Goal: Navigation & Orientation: Find specific page/section

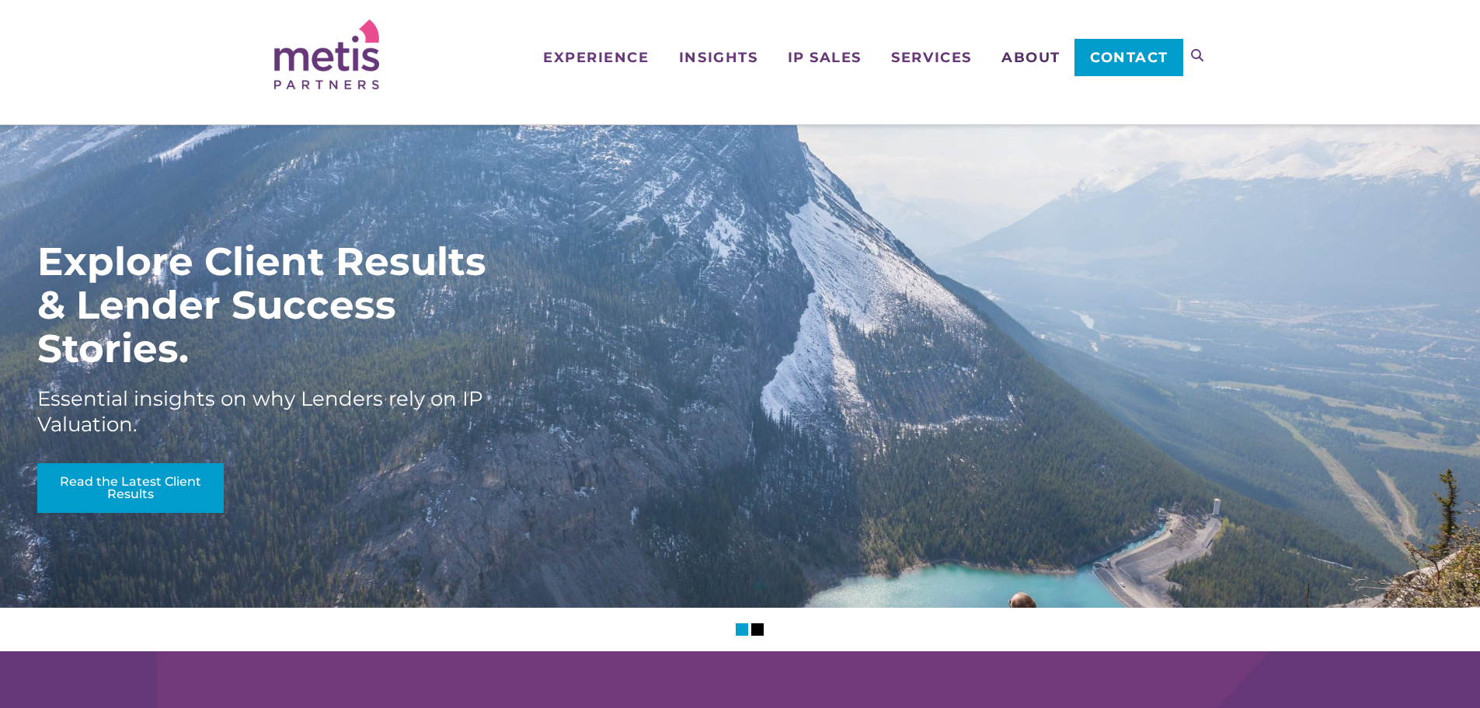
click at [1052, 62] on span "About" at bounding box center [1030, 57] width 59 height 14
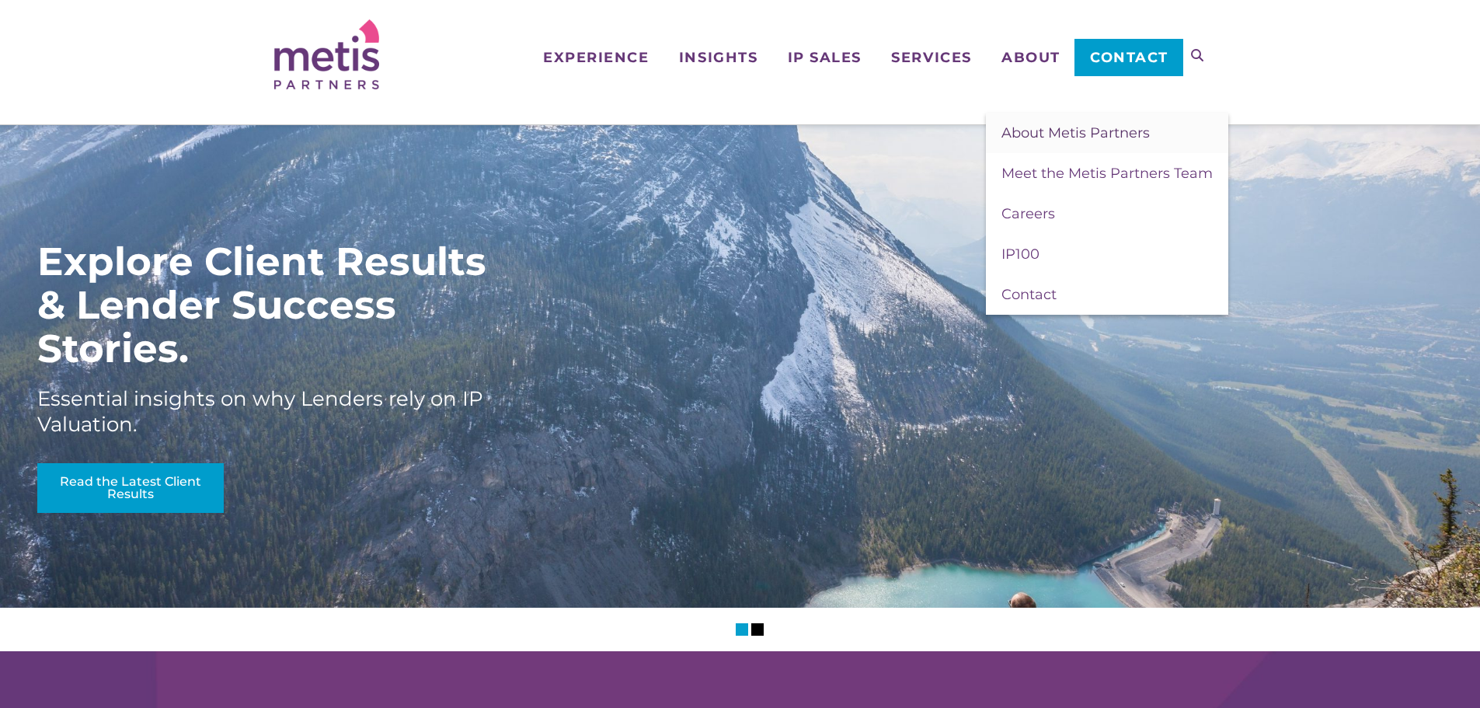
click at [1107, 135] on span "About Metis Partners" at bounding box center [1075, 132] width 148 height 17
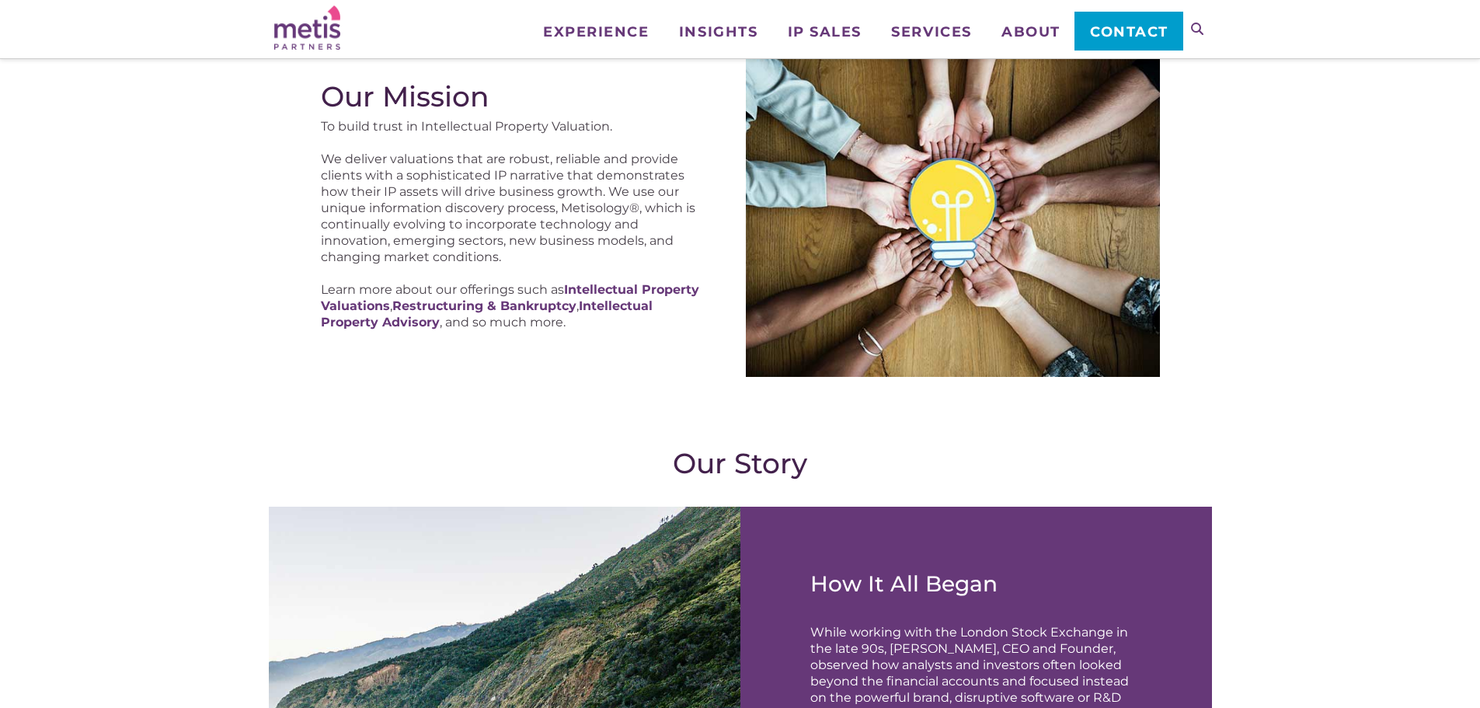
scroll to position [233, 0]
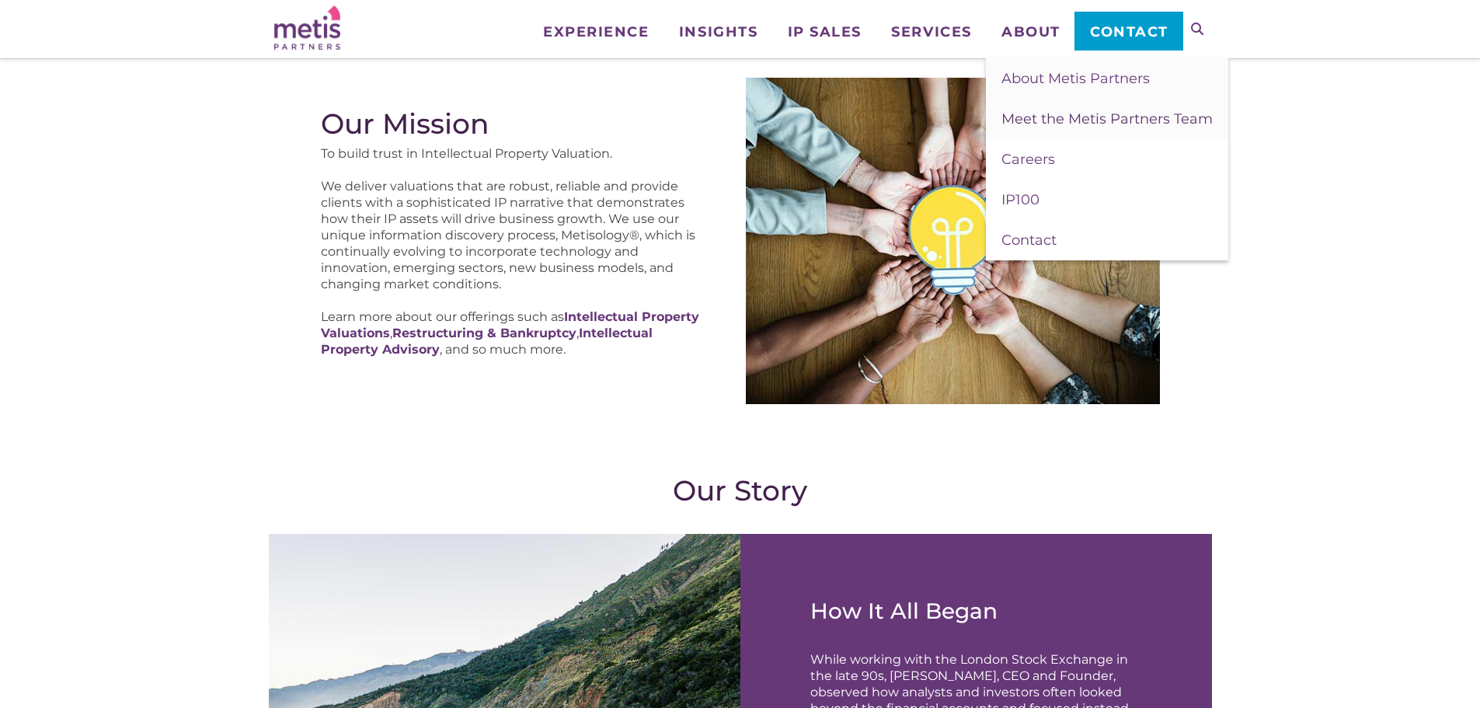
click at [1056, 123] on span "Meet the Metis Partners Team" at bounding box center [1106, 118] width 211 height 17
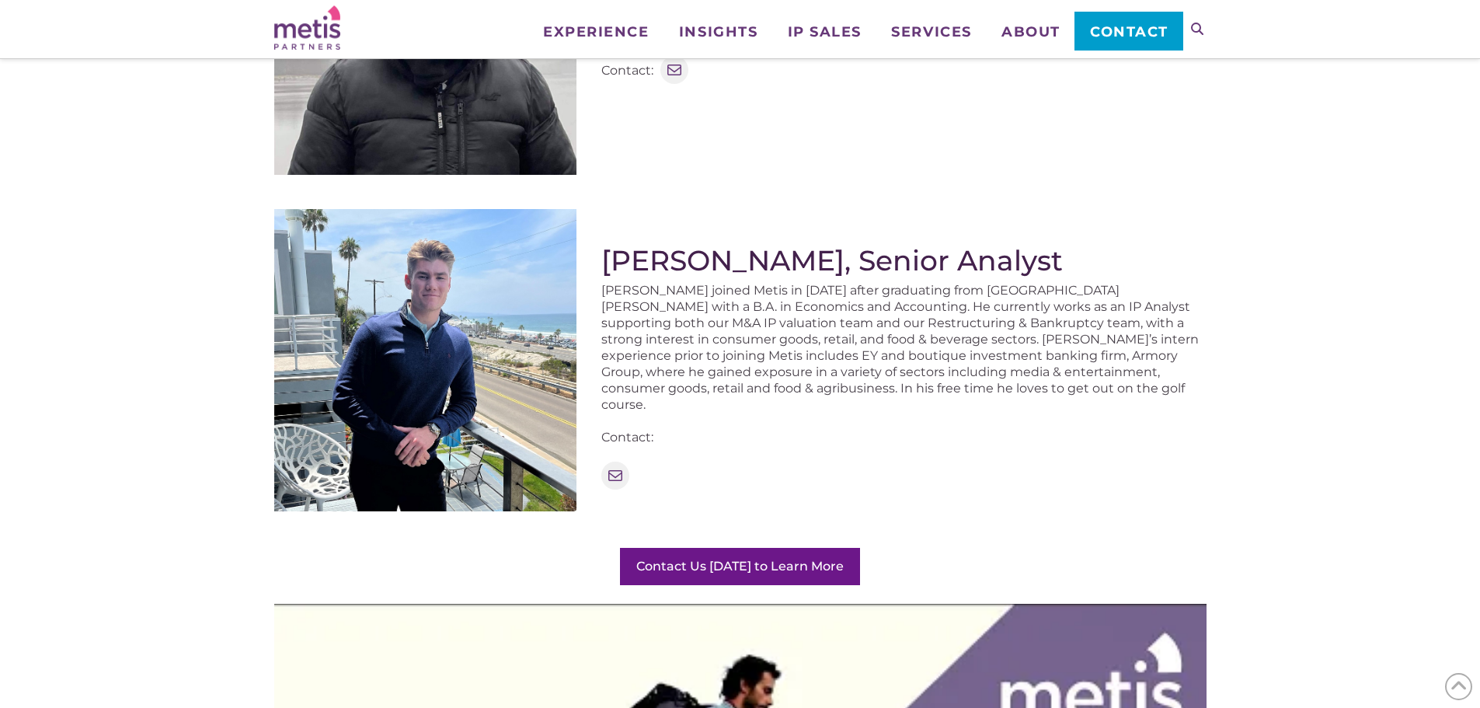
scroll to position [1786, 0]
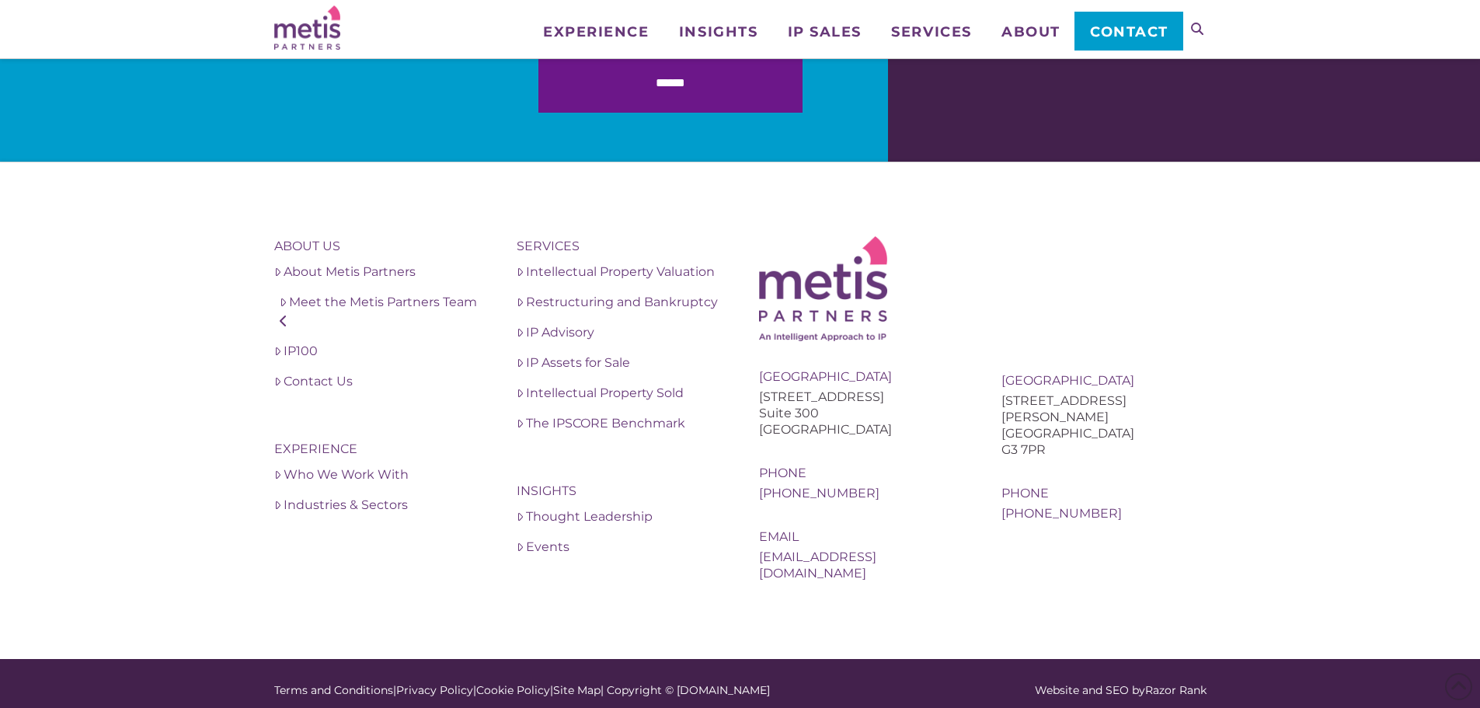
drag, startPoint x: 241, startPoint y: 285, endPoint x: 216, endPoint y: 440, distance: 157.3
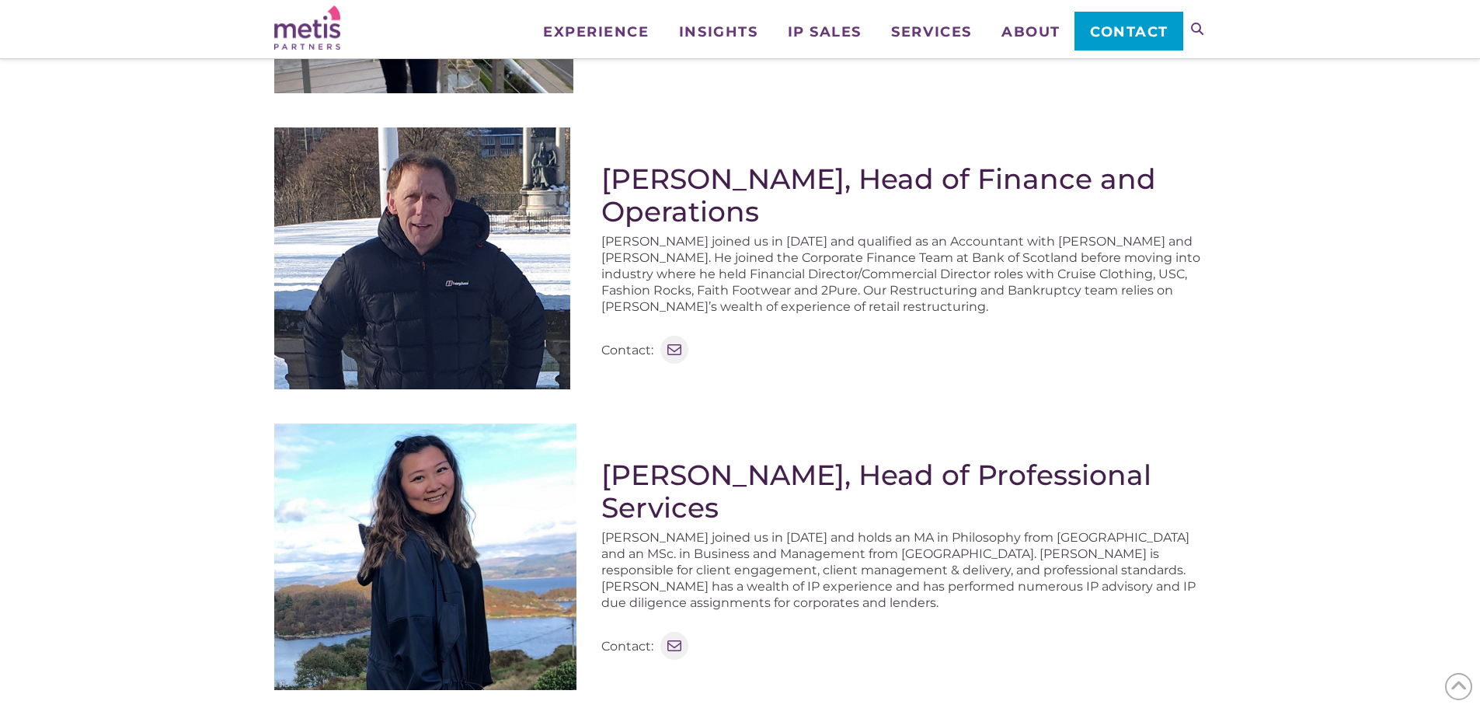
scroll to position [0, 0]
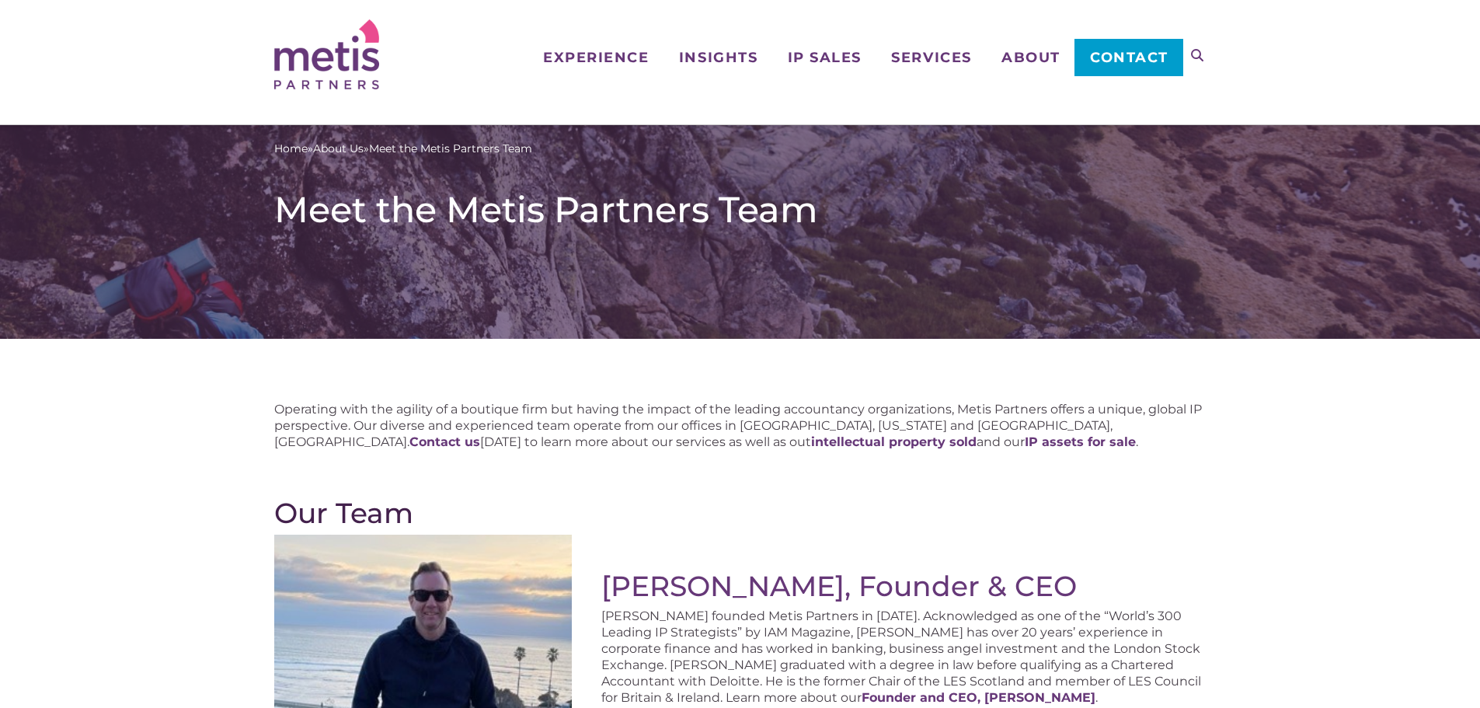
drag, startPoint x: 216, startPoint y: 440, endPoint x: 248, endPoint y: 256, distance: 187.6
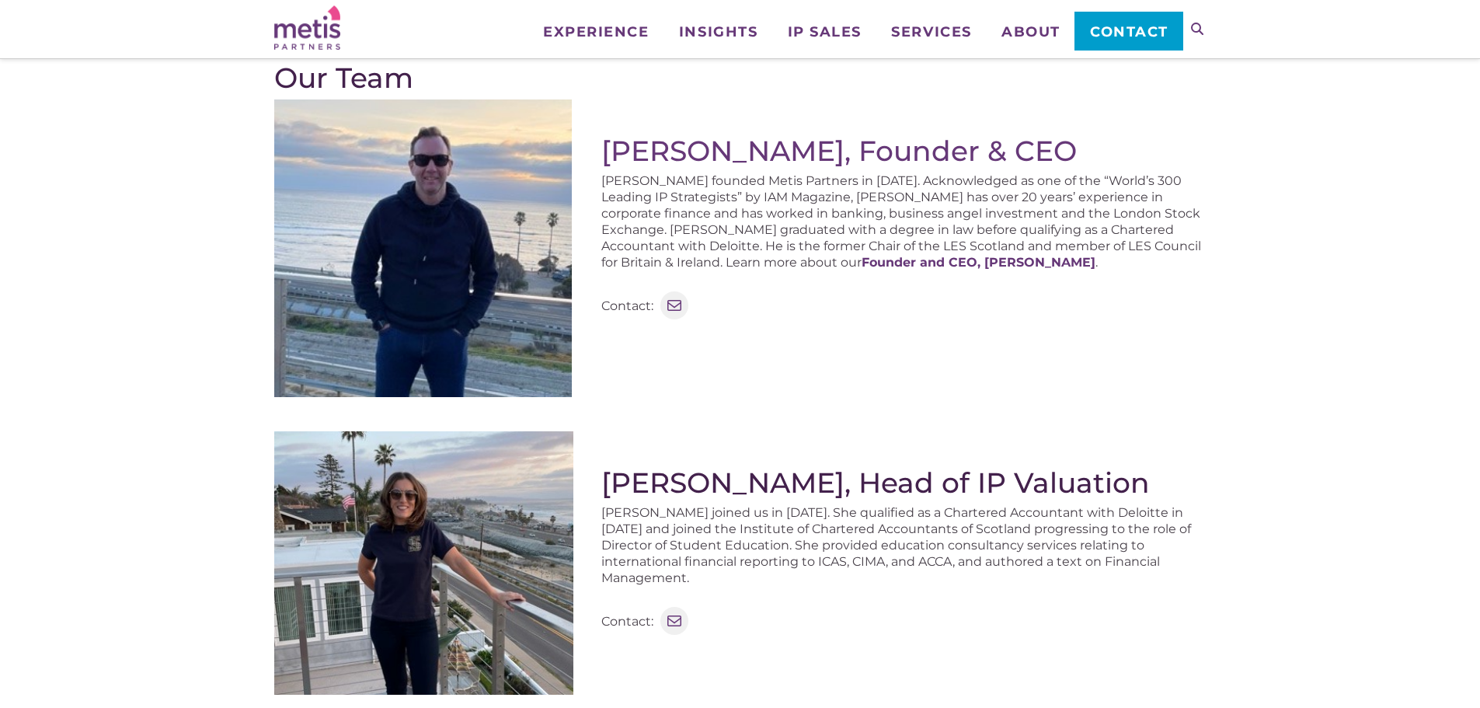
scroll to position [311, 0]
